Goal: Information Seeking & Learning: Learn about a topic

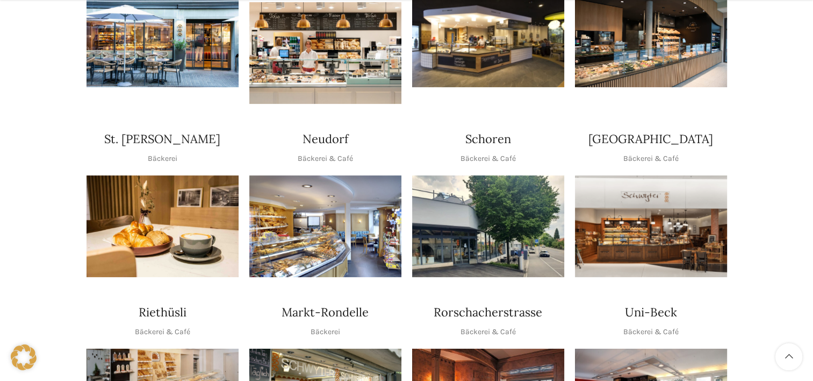
scroll to position [323, 0]
click at [629, 184] on img "1 / 1" at bounding box center [651, 226] width 152 height 102
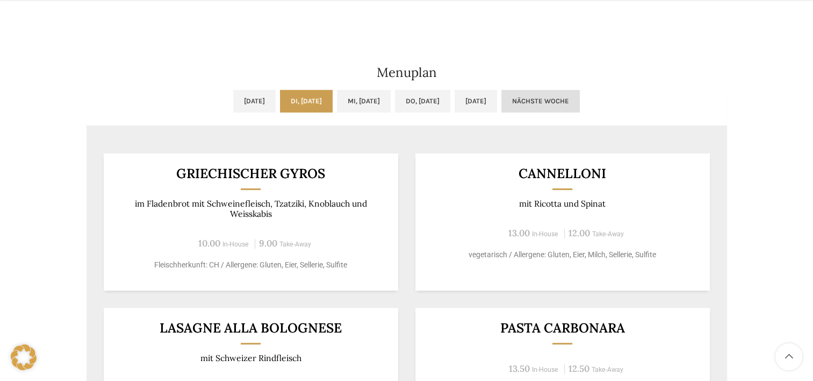
scroll to position [538, 0]
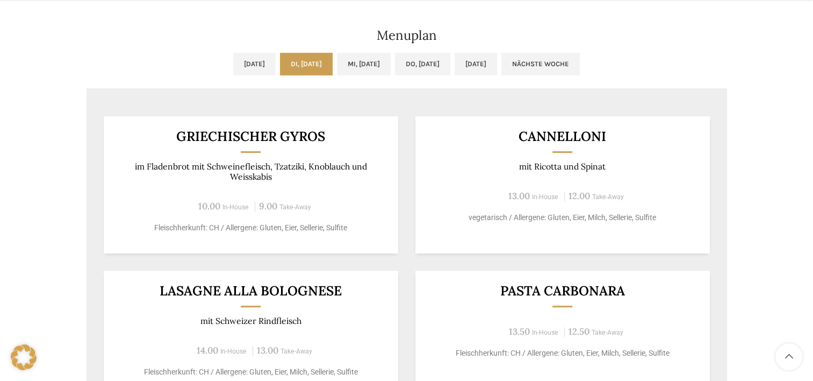
click at [580, 57] on link "Nächste Woche" at bounding box center [541, 64] width 78 height 23
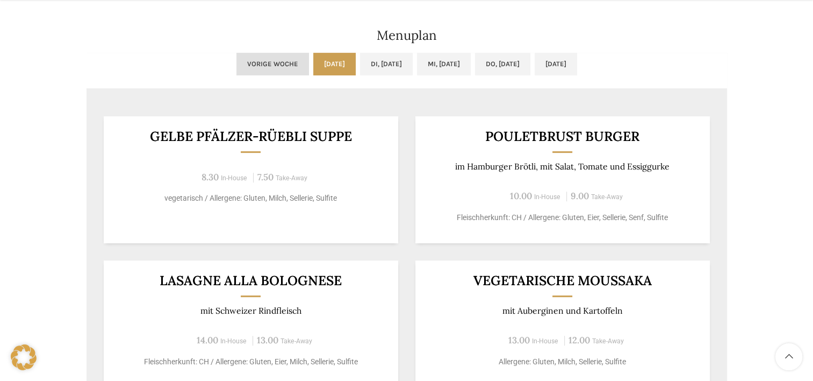
click at [247, 65] on link "Vorige Woche" at bounding box center [273, 64] width 73 height 23
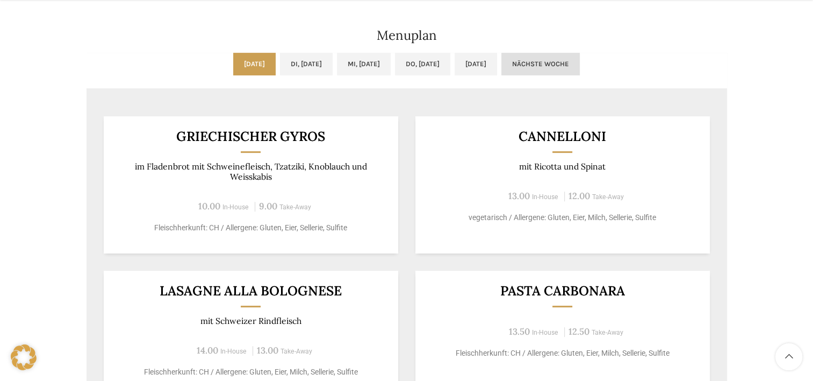
click at [580, 61] on link "Nächste Woche" at bounding box center [541, 64] width 78 height 23
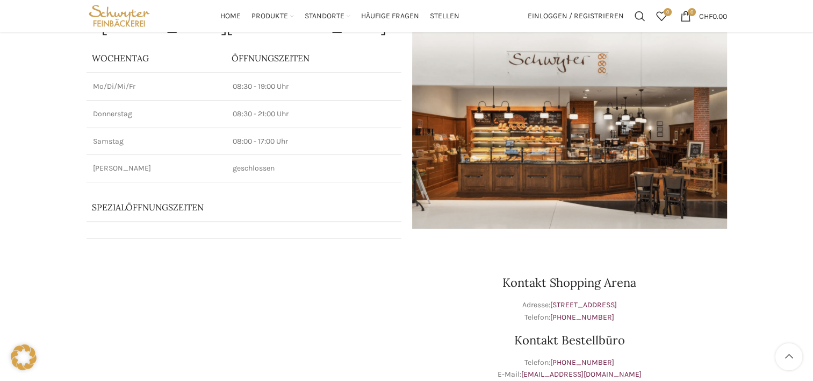
scroll to position [0, 0]
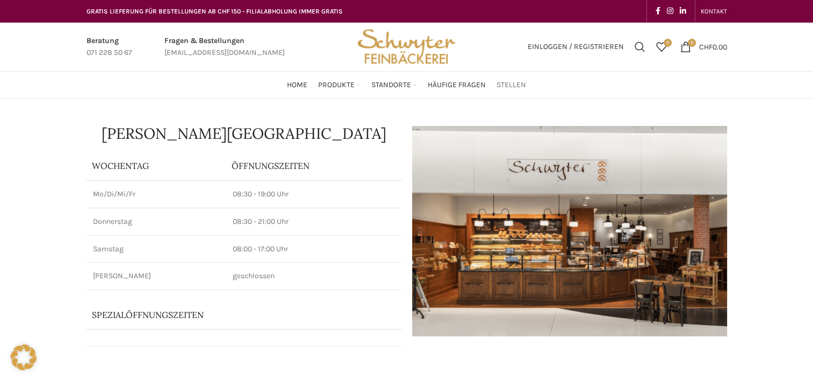
click at [505, 82] on span "Stellen" at bounding box center [512, 85] width 30 height 10
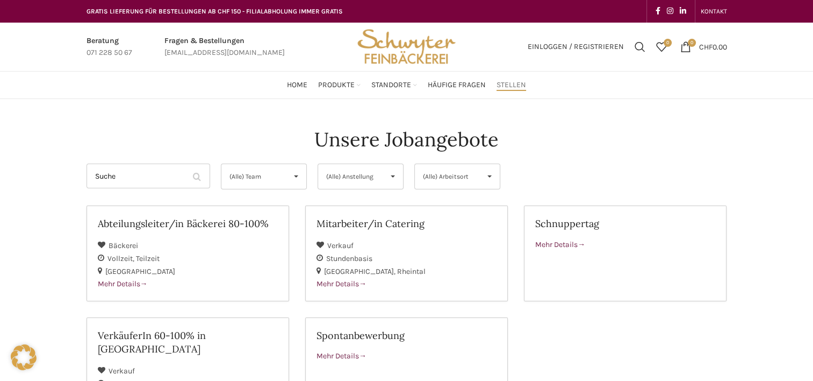
scroll to position [54, 0]
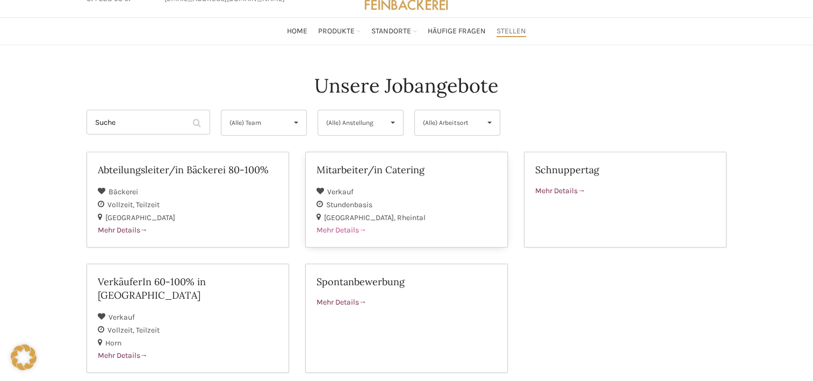
click at [386, 208] on div "Stundenbasis" at bounding box center [407, 204] width 180 height 13
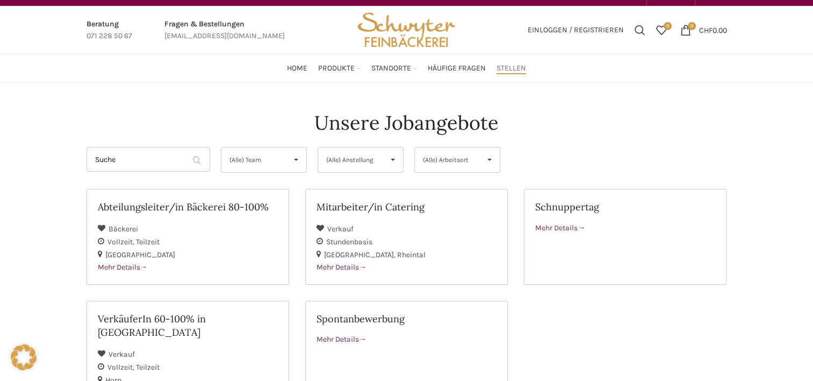
scroll to position [0, 0]
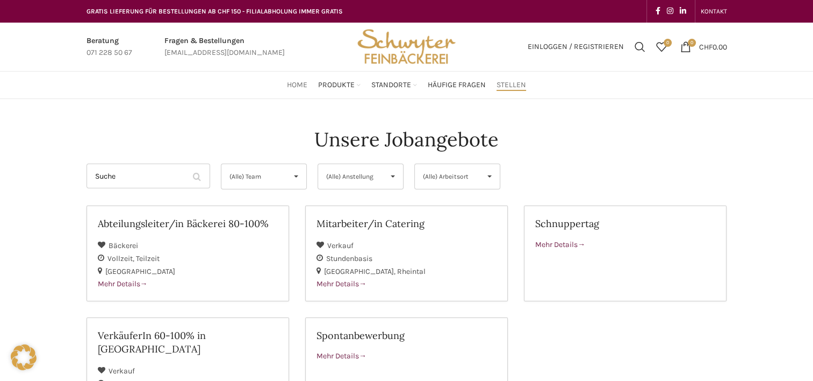
click at [299, 83] on span "Home" at bounding box center [297, 85] width 20 height 10
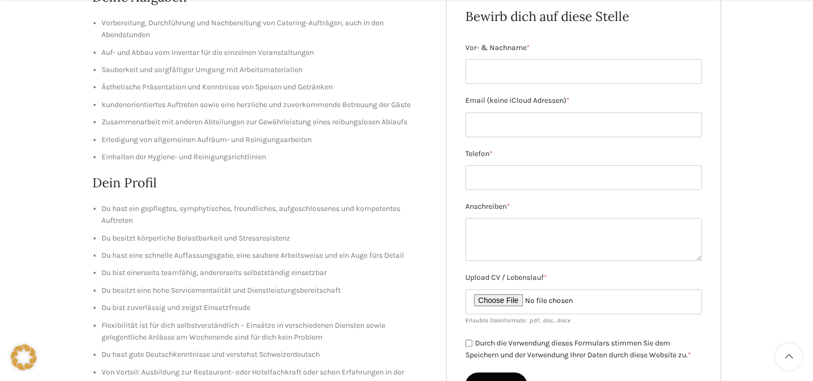
scroll to position [215, 0]
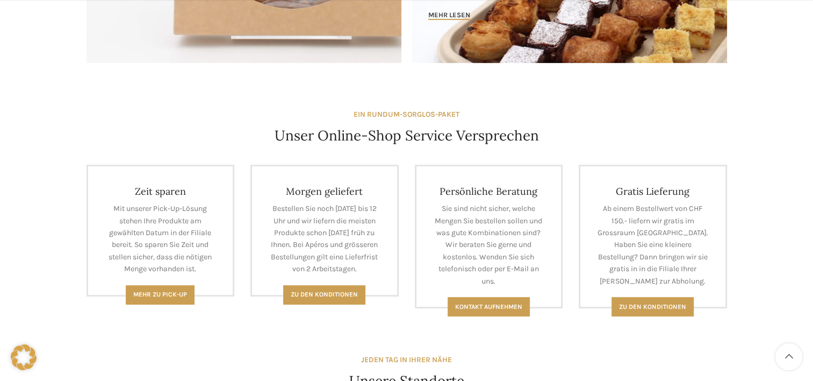
scroll to position [376, 0]
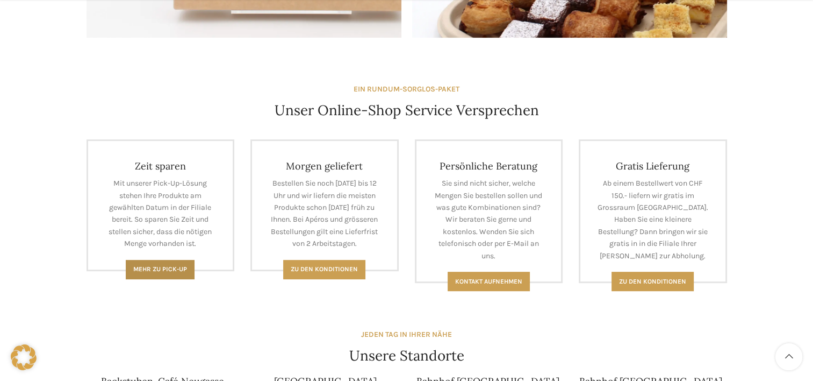
click at [182, 268] on span "Mehr zu Pick-Up" at bounding box center [160, 269] width 54 height 8
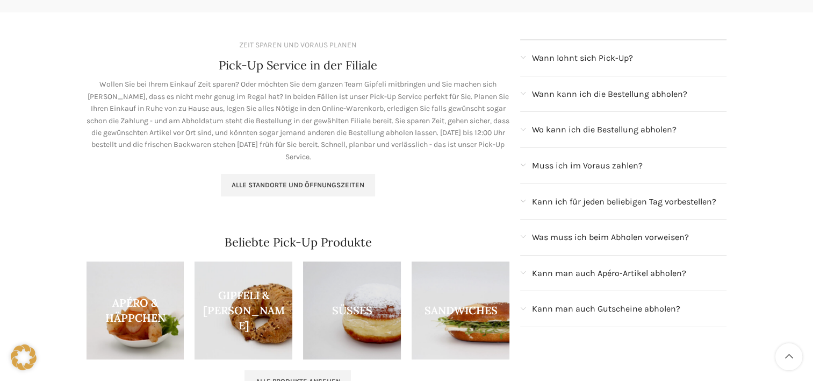
scroll to position [161, 0]
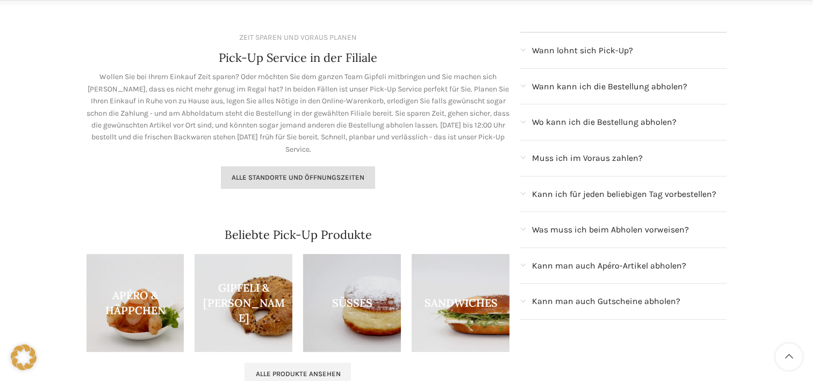
click at [284, 171] on link "Alle Standorte und Öffnungszeiten" at bounding box center [298, 177] width 154 height 23
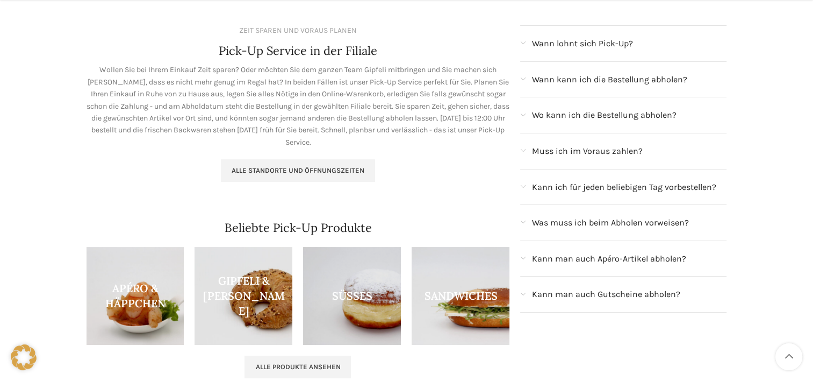
scroll to position [323, 0]
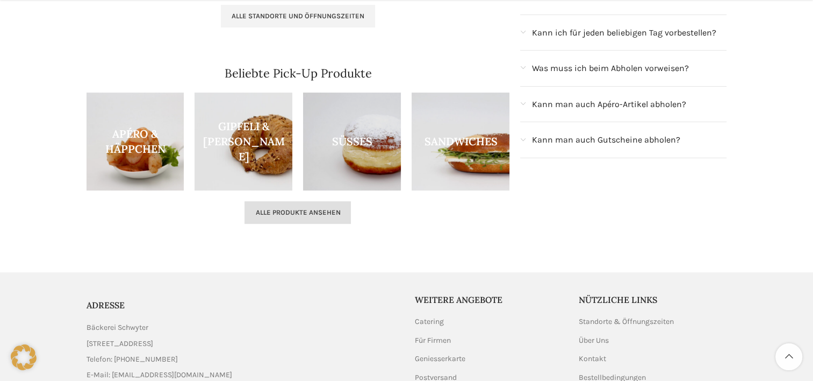
click at [299, 217] on link "Alle Produkte ansehen" at bounding box center [298, 212] width 106 height 23
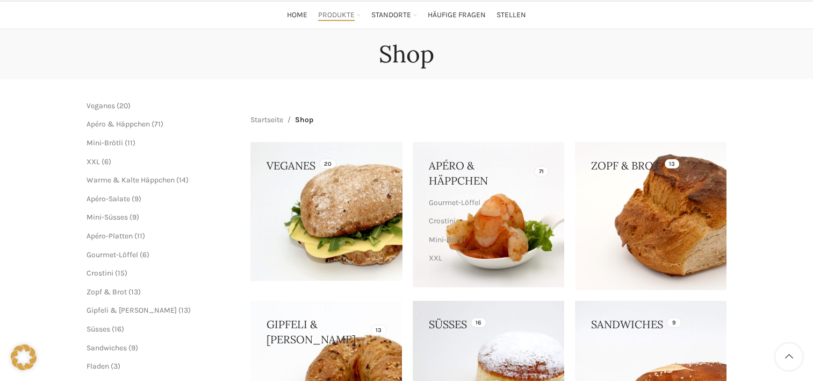
scroll to position [108, 0]
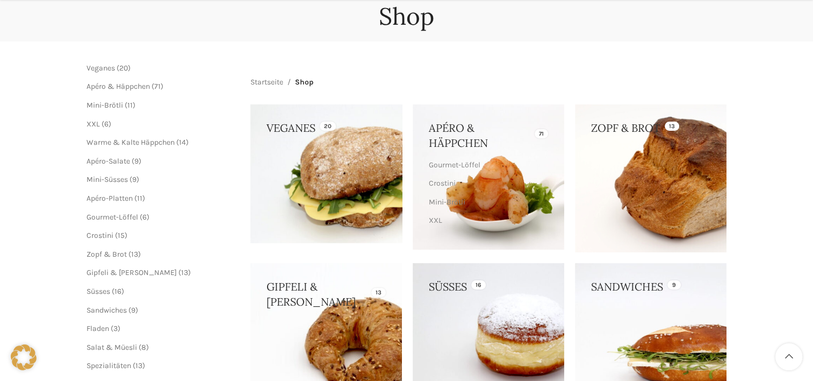
click at [327, 164] on link at bounding box center [327, 173] width 152 height 138
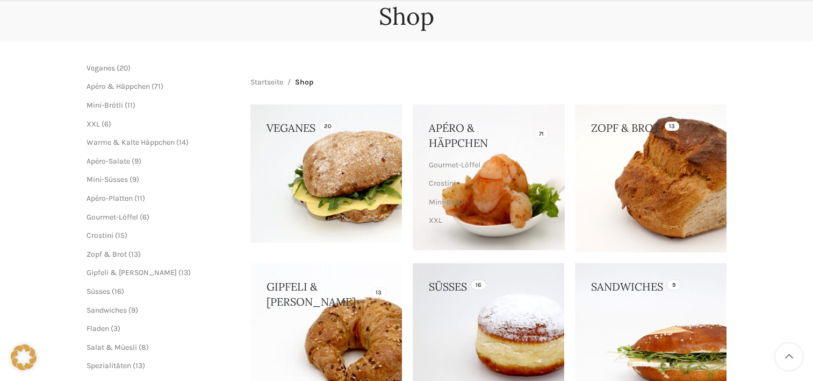
click at [463, 142] on link at bounding box center [489, 176] width 152 height 145
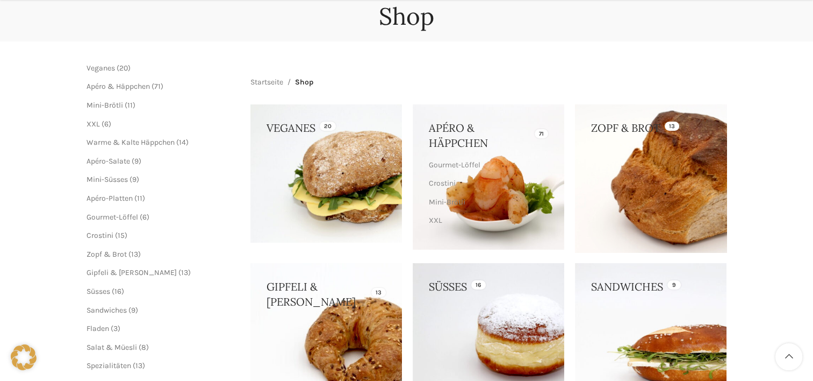
click at [680, 170] on link at bounding box center [651, 178] width 152 height 148
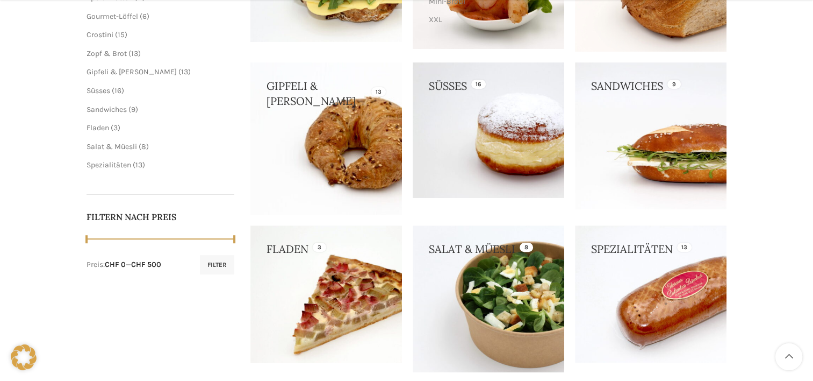
scroll to position [323, 0]
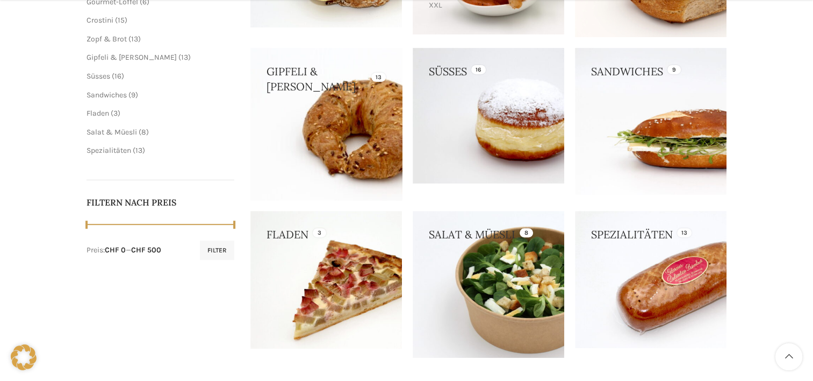
click at [358, 126] on link at bounding box center [327, 124] width 152 height 152
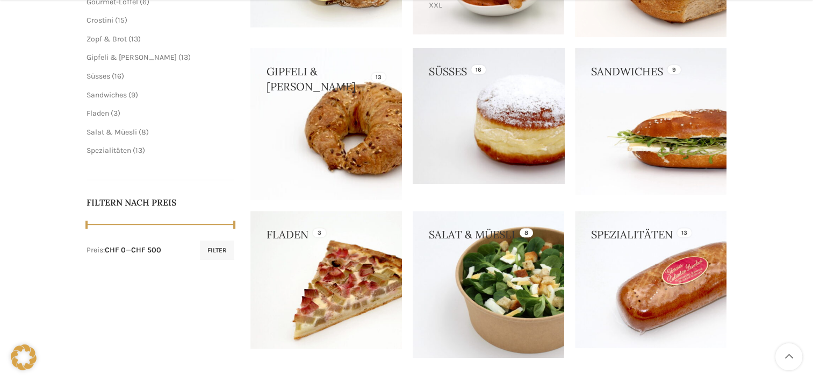
click at [475, 123] on link at bounding box center [489, 115] width 152 height 135
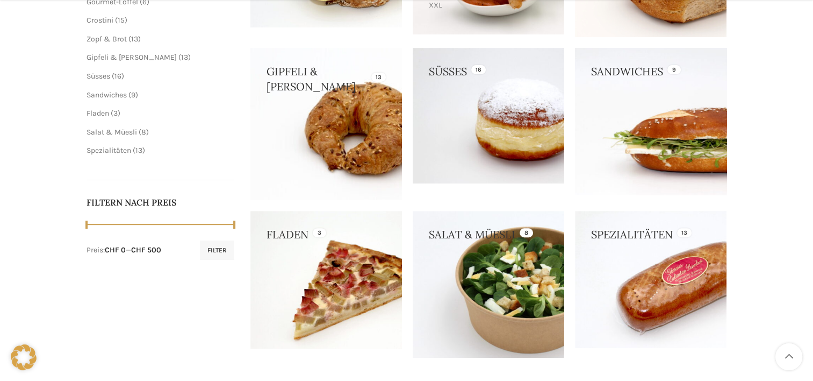
click at [698, 133] on link at bounding box center [651, 121] width 152 height 146
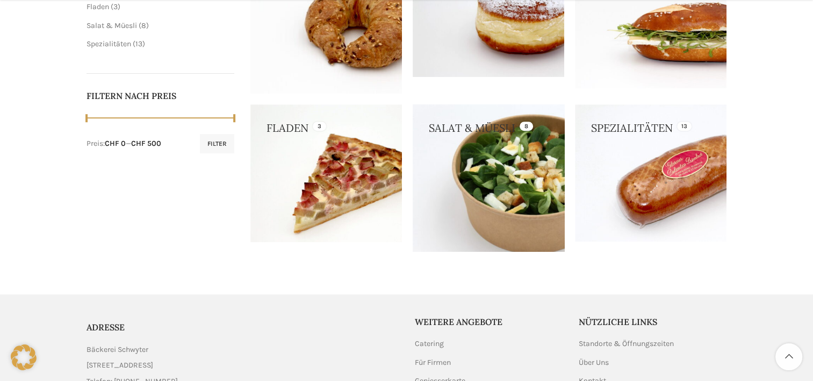
scroll to position [430, 0]
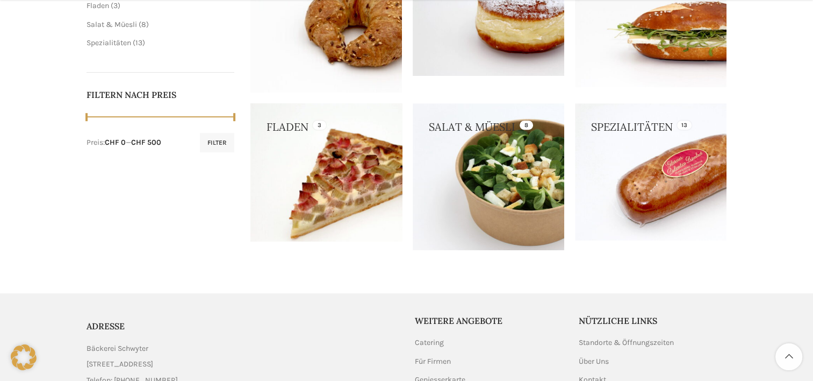
click at [338, 152] on link at bounding box center [327, 172] width 152 height 138
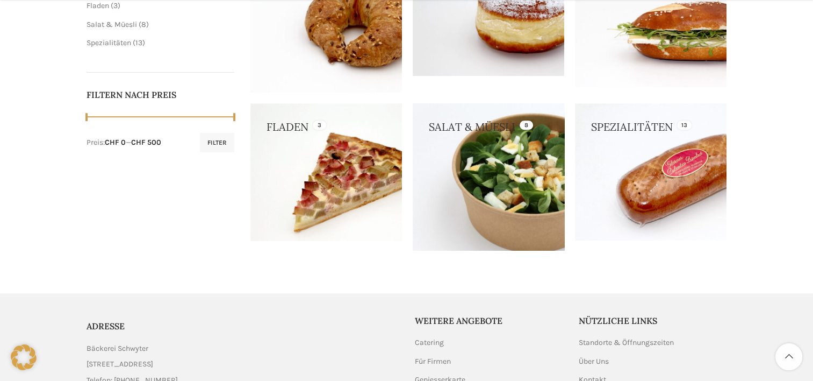
click at [517, 181] on link at bounding box center [489, 176] width 152 height 147
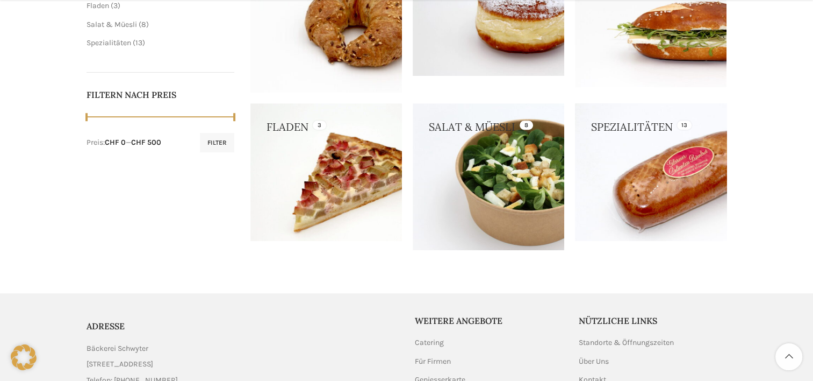
click at [665, 167] on link at bounding box center [651, 171] width 152 height 137
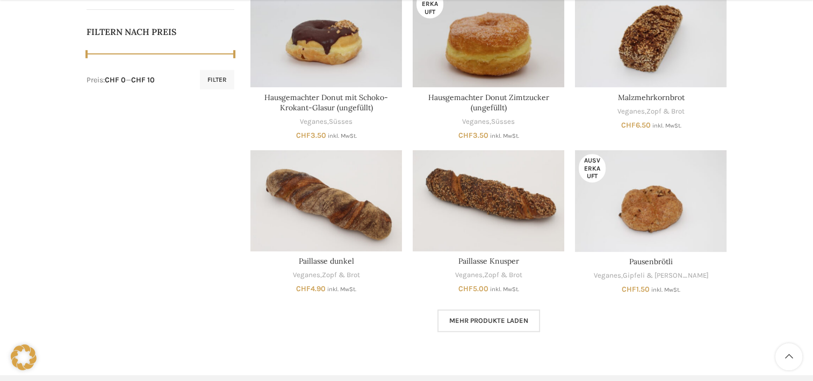
scroll to position [645, 0]
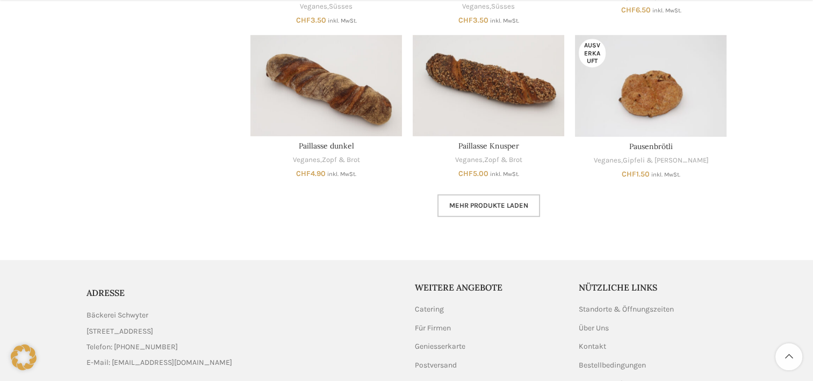
click at [490, 196] on link "Mehr Produkte laden" at bounding box center [489, 205] width 103 height 23
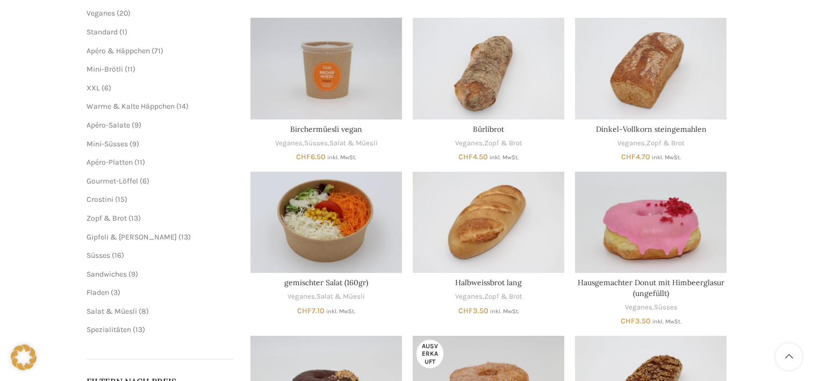
scroll to position [54, 0]
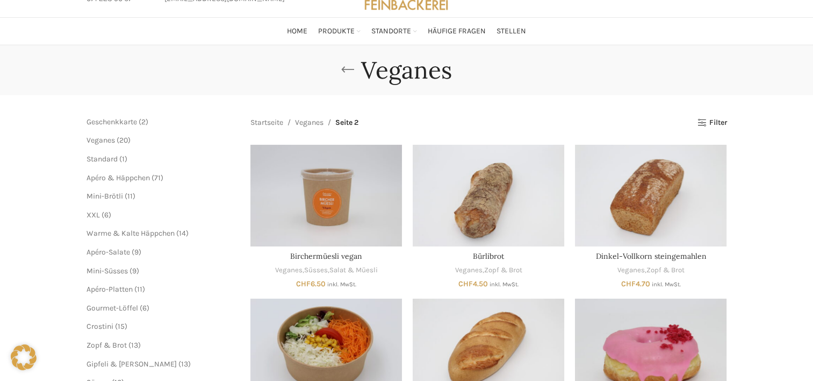
click at [353, 69] on link "Go back" at bounding box center [347, 70] width 27 height 22
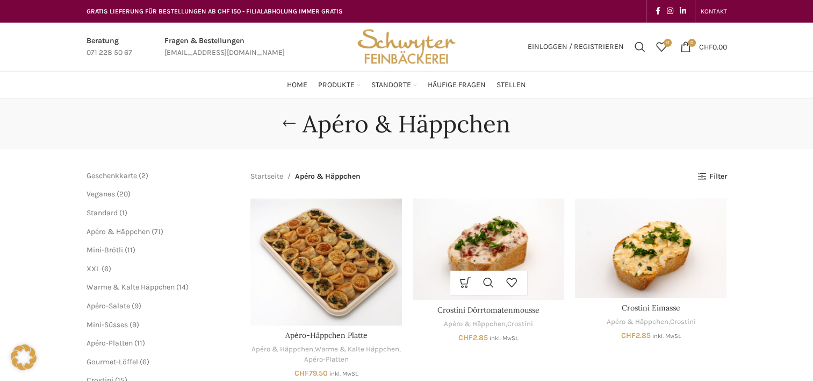
click at [455, 232] on img "Crostini Dörrtomatenmousse" at bounding box center [489, 248] width 152 height 101
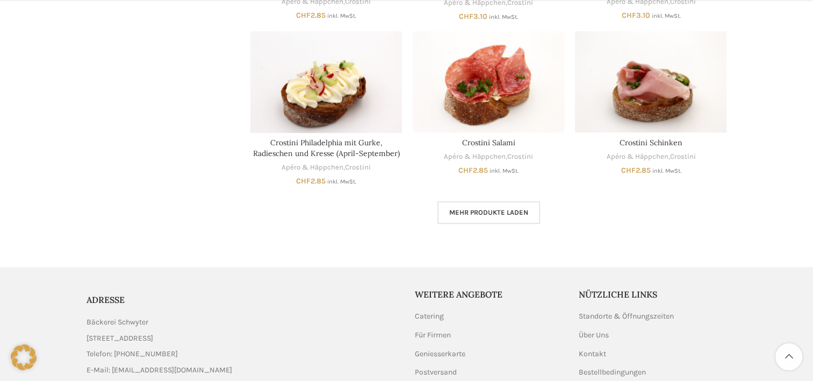
scroll to position [753, 0]
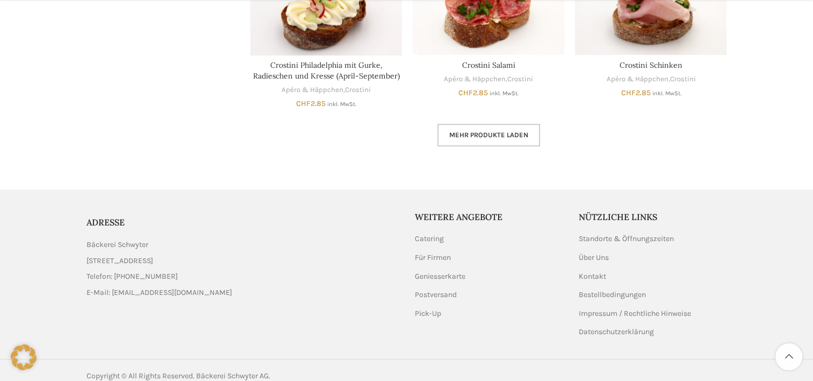
click at [499, 139] on link "Mehr Produkte laden" at bounding box center [489, 135] width 103 height 23
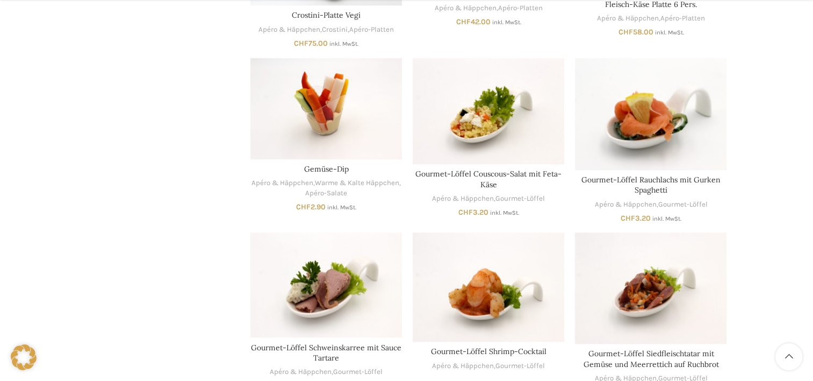
scroll to position [1183, 0]
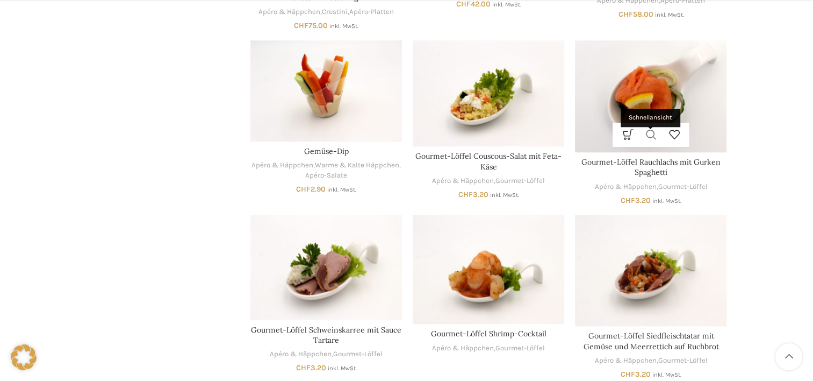
click at [655, 133] on link "Schnellansicht" at bounding box center [651, 135] width 23 height 24
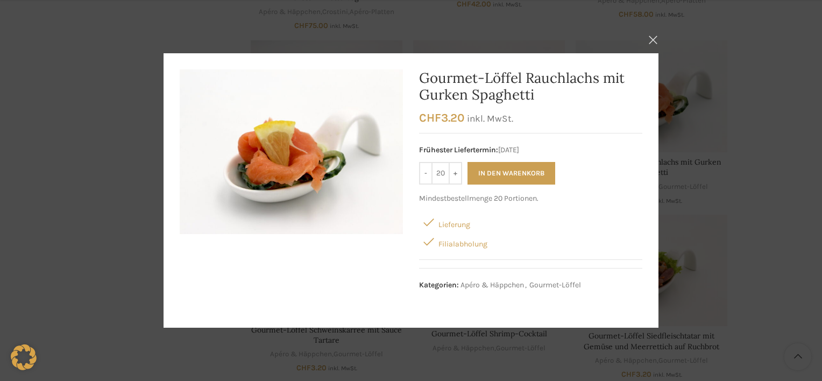
click at [652, 41] on button "×" at bounding box center [652, 39] width 27 height 27
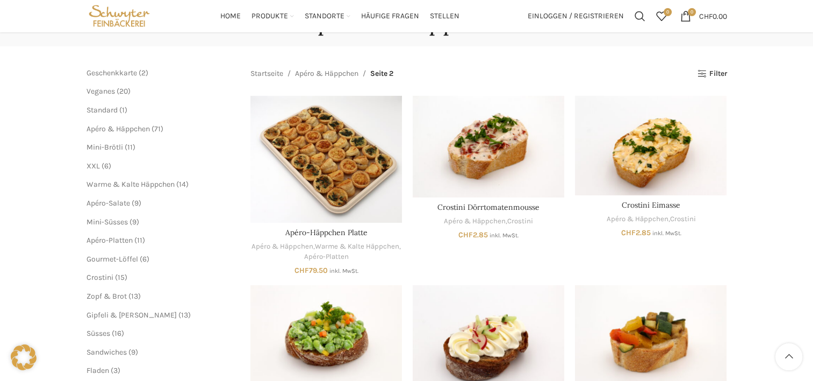
scroll to position [0, 0]
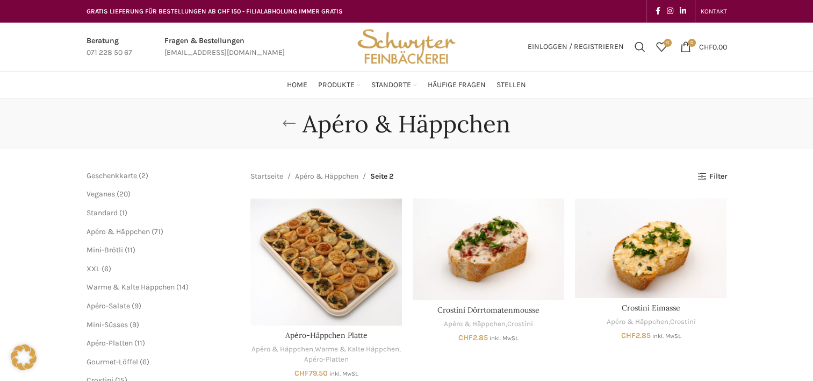
click at [289, 125] on link "Go back" at bounding box center [289, 124] width 27 height 22
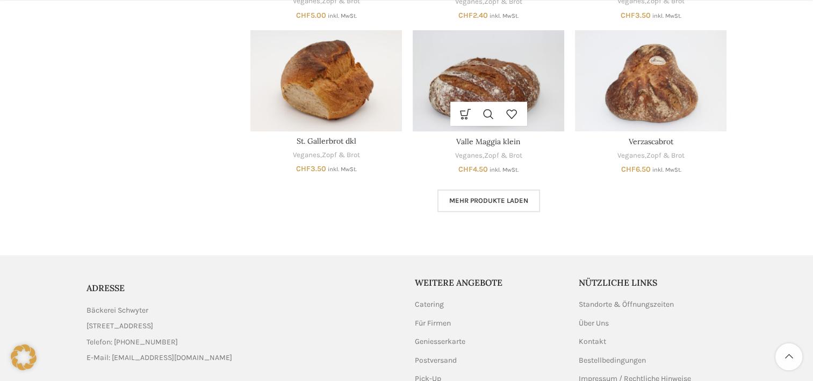
scroll to position [706, 0]
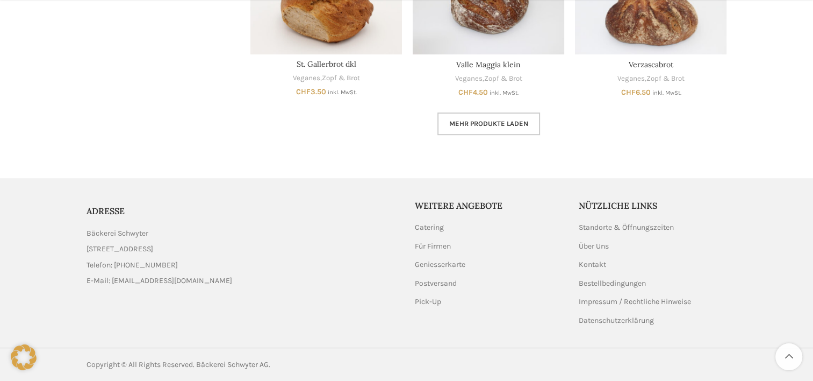
click at [469, 128] on link "Mehr Produkte laden" at bounding box center [489, 123] width 103 height 23
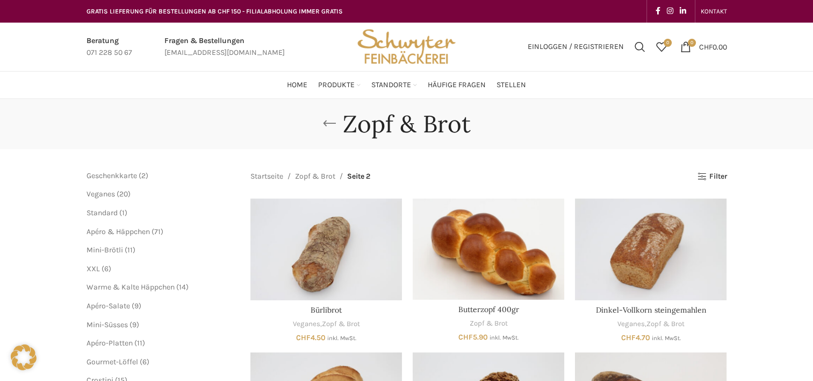
click at [324, 127] on link "Go back" at bounding box center [329, 124] width 27 height 22
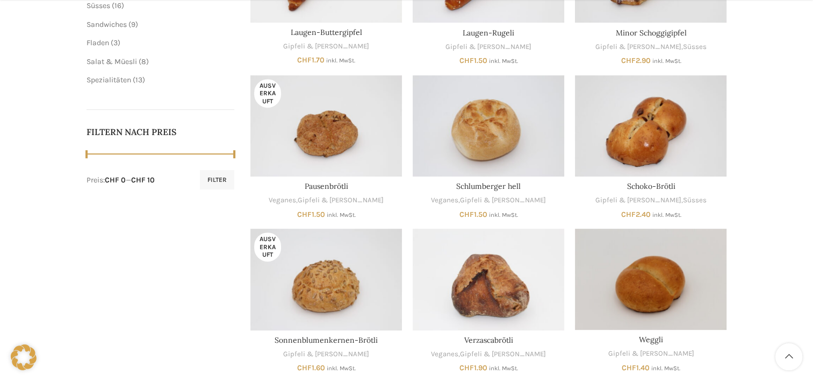
scroll to position [645, 0]
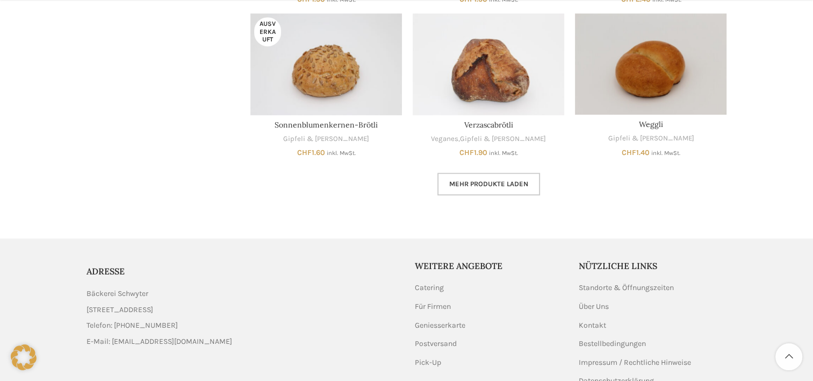
click at [456, 174] on link "Mehr Produkte laden" at bounding box center [489, 184] width 103 height 23
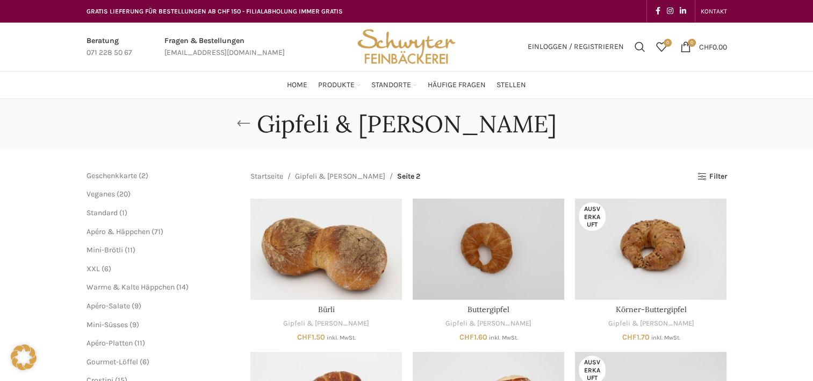
click at [257, 125] on link "Go back" at bounding box center [243, 124] width 27 height 22
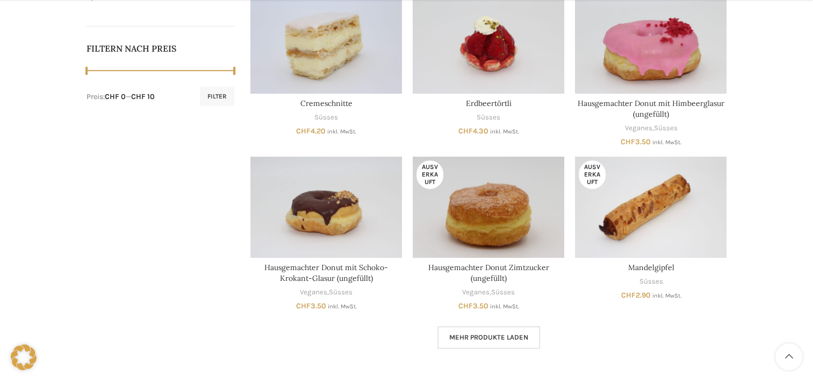
scroll to position [591, 0]
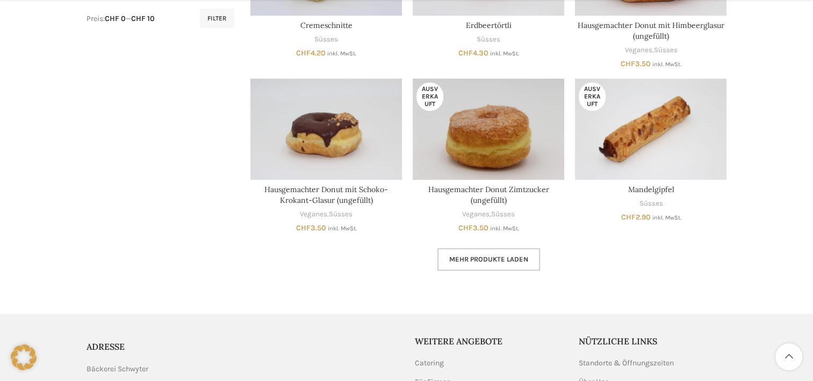
click at [487, 255] on span "Mehr Produkte laden" at bounding box center [488, 259] width 79 height 9
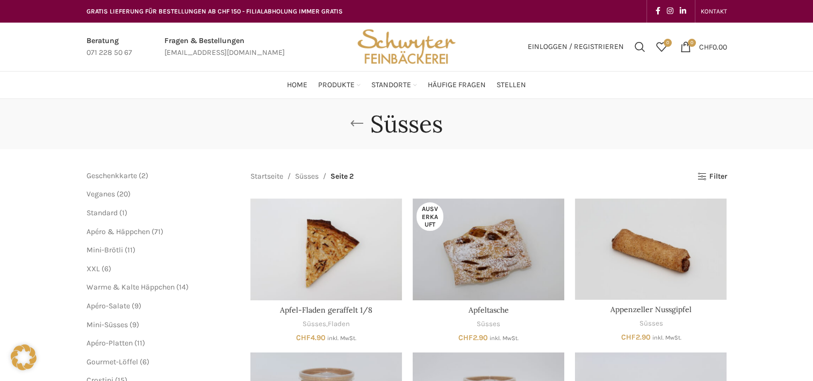
click at [366, 123] on link "Go back" at bounding box center [357, 124] width 27 height 22
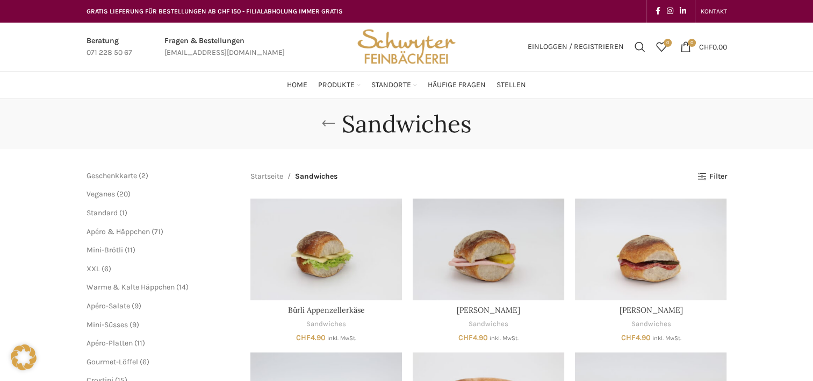
click at [325, 119] on link "Go back" at bounding box center [328, 124] width 27 height 22
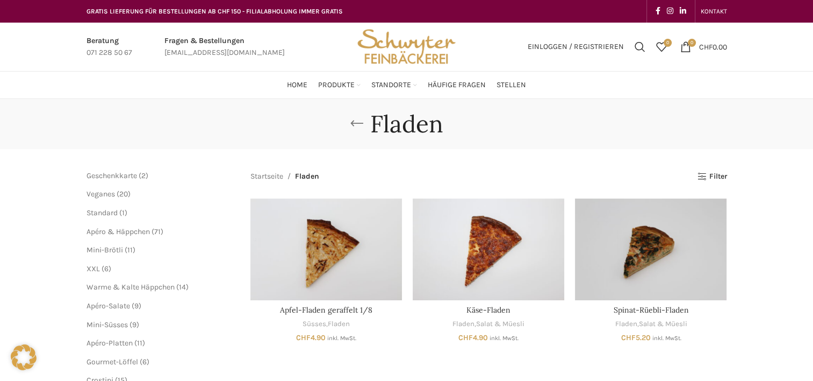
click at [353, 121] on link "Go back" at bounding box center [357, 124] width 27 height 22
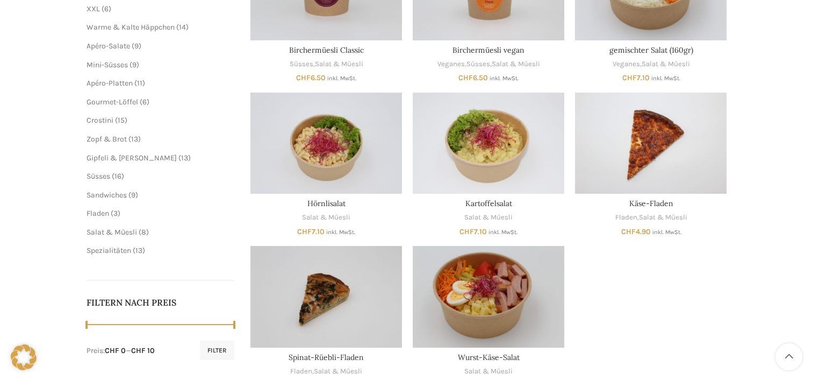
scroll to position [54, 0]
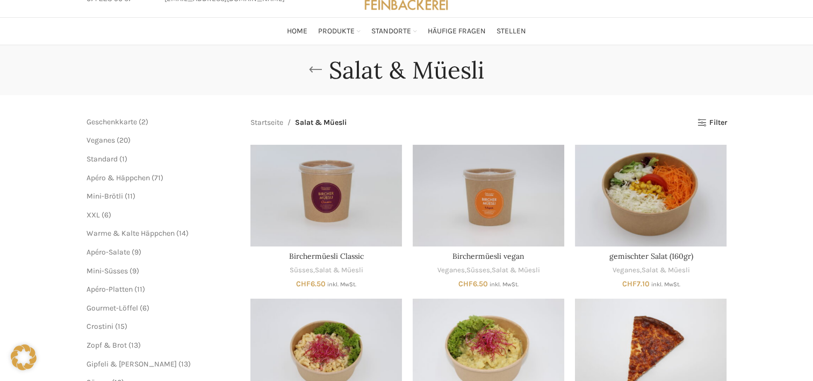
click at [316, 69] on link "Go back" at bounding box center [315, 70] width 27 height 22
